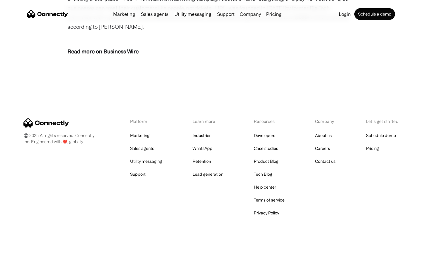
scroll to position [727, 0]
